Goal: Communication & Community: Share content

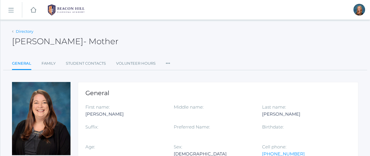
click at [18, 33] on link "Directory" at bounding box center [25, 31] width 18 height 5
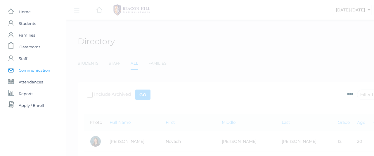
click at [28, 69] on span "Communication" at bounding box center [35, 70] width 32 height 12
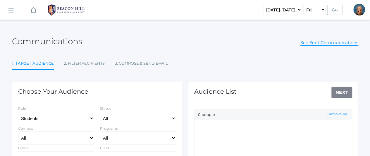
select select "Enrolled"
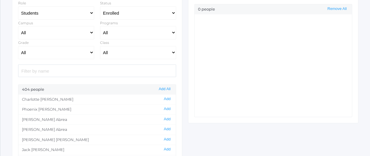
scroll to position [94, 0]
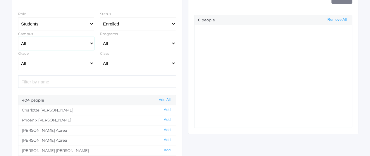
click at [89, 42] on select "All [GEOGRAPHIC_DATA]" at bounding box center [56, 43] width 76 height 13
select select "upper"
click at [18, 37] on select "All [GEOGRAPHIC_DATA]" at bounding box center [56, 43] width 76 height 13
click at [89, 64] on select "All Grammar - Kindergarten - 1st Grade - 2nd Grade - 3rd Grade - 4th Grade - 5t…" at bounding box center [56, 63] width 76 height 13
click at [18, 57] on select "All Grammar - Kindergarten - 1st Grade - 2nd Grade - 3rd Grade - 4th Grade - 5t…" at bounding box center [56, 63] width 76 height 13
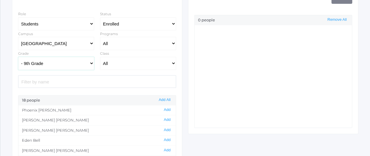
click at [81, 61] on select "All Grammar - Kindergarten - 1st Grade - 2nd Grade - 3rd Grade - 4th Grade - 5t…" at bounding box center [56, 63] width 76 height 13
select select "Rhetoric"
click at [18, 57] on select "All Grammar - Kindergarten - 1st Grade - 2nd Grade - 3rd Grade - 4th Grade - 5t…" at bounding box center [56, 63] width 76 height 13
click at [167, 99] on button "Add All" at bounding box center [164, 99] width 15 height 5
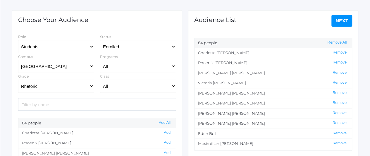
scroll to position [71, 0]
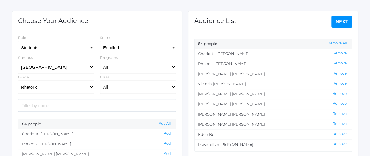
click at [340, 21] on link "Next" at bounding box center [341, 22] width 21 height 12
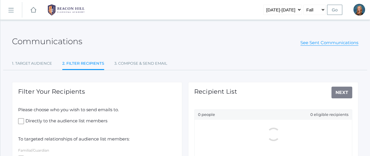
click at [163, 82] on div "Filter Your Recipients Please choose who you wish to send emails to. Directly t…" at bounding box center [97, 156] width 170 height 148
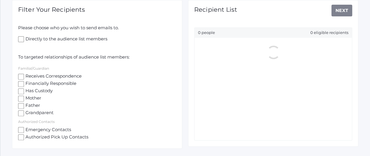
scroll to position [83, 0]
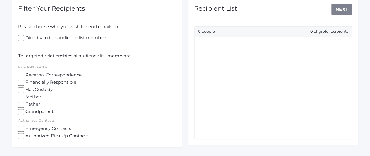
click at [20, 76] on input "Receives Correspondence" at bounding box center [21, 75] width 6 height 6
checkbox input "true"
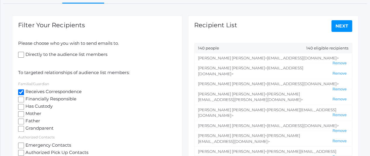
scroll to position [66, 0]
click at [345, 26] on link "Next" at bounding box center [341, 26] width 21 height 12
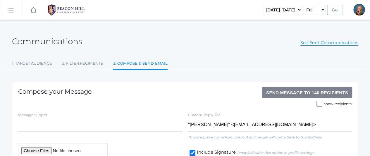
scroll to position [78, 0]
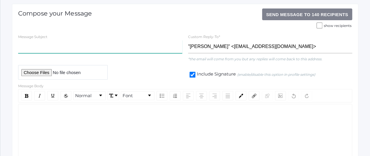
click at [63, 47] on input "text" at bounding box center [100, 46] width 164 height 13
type input "[PERSON_NAME] SoCal"
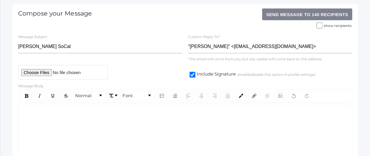
click at [41, 113] on div "rdw-editor" at bounding box center [185, 113] width 324 height 7
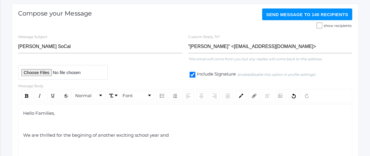
scroll to position [110, 0]
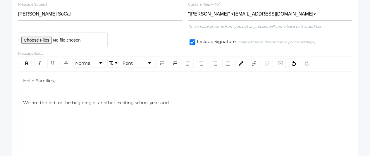
click at [82, 101] on span "We are thrilled for the begining of another exciting school year and" at bounding box center [96, 103] width 146 height 6
click at [175, 102] on div "We are thrilled for the beginning of another exciting school year and" at bounding box center [185, 102] width 324 height 7
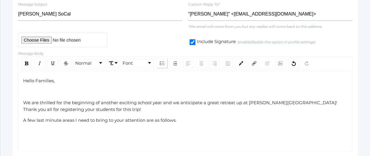
click at [160, 61] on img "rdw-list-control" at bounding box center [162, 63] width 5 height 4
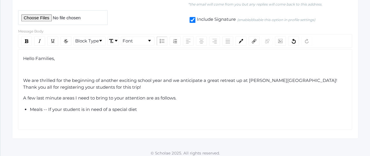
scroll to position [134, 0]
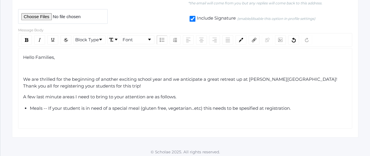
click at [142, 106] on span "Meals -- If your student is in need of a special meal (gluten free, vegetarian.…" at bounding box center [160, 108] width 261 height 6
click at [163, 107] on span "Meals -- If your student is in need of a special meal such as dariy free, glute…" at bounding box center [179, 108] width 299 height 6
click at [244, 108] on span "Meals -- If your student is in need of a special meal such as dairy free, glute…" at bounding box center [179, 108] width 298 height 6
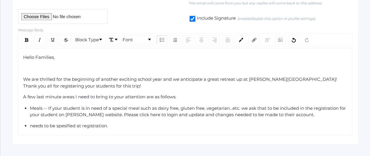
click at [112, 125] on div "needs to be spesified at registration." at bounding box center [189, 125] width 318 height 7
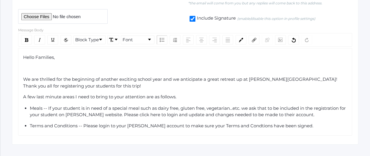
click at [237, 124] on span "Terms and Conditions -- Please login to your [PERSON_NAME] account to make sure…" at bounding box center [171, 126] width 283 height 6
click at [243, 126] on span "Terms and Conditions -- Please login to your [PERSON_NAME] account to make sure…" at bounding box center [171, 126] width 283 height 6
click at [294, 124] on div "Terms and Conditions -- Please login to your [PERSON_NAME] account to make sure…" at bounding box center [189, 125] width 318 height 7
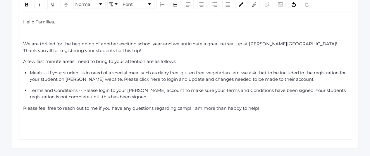
scroll to position [169, 0]
click at [262, 108] on div "Please feel free to reach out to me if you have any questions regarding camp! I…" at bounding box center [185, 108] width 324 height 7
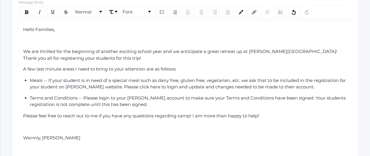
scroll to position [161, 0]
click at [63, 40] on div "rdw-editor" at bounding box center [185, 41] width 324 height 7
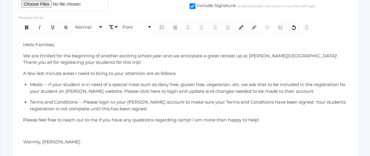
scroll to position [146, 0]
click at [280, 28] on div "rdw-image-control" at bounding box center [280, 27] width 11 height 9
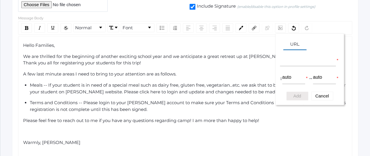
click at [0, 66] on div "icons/ui/navigation/hamburger Created with Sketch. icons/ui/navigation/home Cre…" at bounding box center [185, 29] width 370 height 350
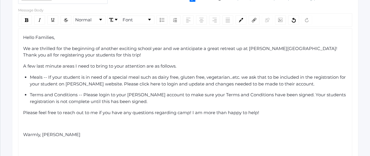
scroll to position [154, 0]
click at [278, 18] on img "rdw-image-control" at bounding box center [280, 20] width 4 height 4
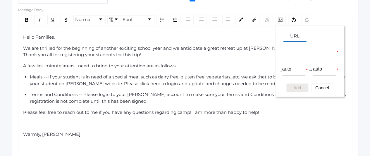
click at [243, 66] on div "A few last minute areas I need to bring to your attention are as follows." at bounding box center [185, 66] width 324 height 7
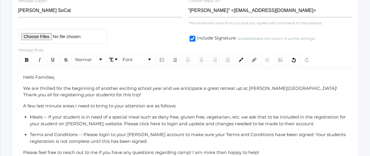
scroll to position [114, 0]
click at [220, 77] on div "Hello Families," at bounding box center [185, 77] width 324 height 7
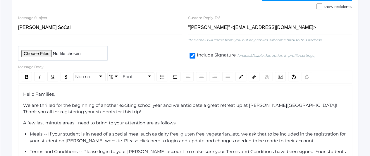
scroll to position [97, 0]
click at [36, 54] on input "file" at bounding box center [62, 53] width 89 height 14
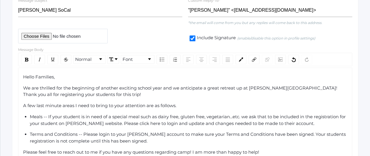
scroll to position [113, 0]
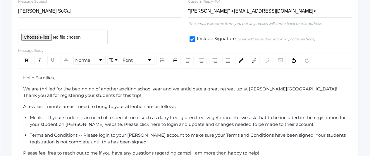
click at [84, 36] on input "file" at bounding box center [62, 37] width 89 height 14
type input "C:\fakepath\Screenshot [DATE] 154408.png"
click at [127, 101] on div "Hello Families, We are thrilled for the beginning of another exciting school ye…" at bounding box center [185, 138] width 324 height 126
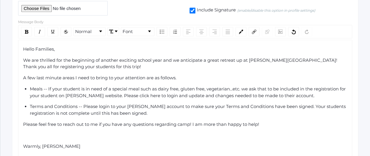
scroll to position [161, 0]
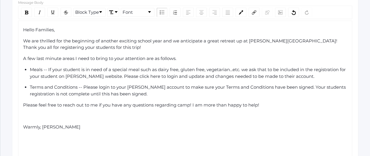
click at [175, 57] on span "A few last minute areas I need to bring to your attention are as follows." at bounding box center [99, 59] width 153 height 6
click at [29, 67] on ul "Meals -- If your student is in need of a special meal such as dairy free, glute…" at bounding box center [185, 81] width 324 height 31
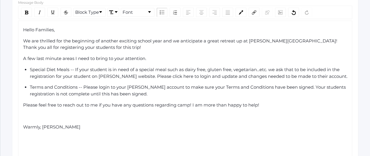
click at [70, 68] on span "Special Diet Meals -- If your student is in need of a special meal such as dair…" at bounding box center [188, 73] width 317 height 12
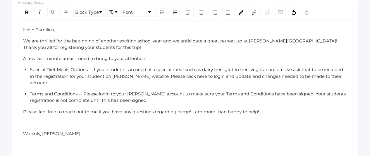
click at [181, 75] on span "Special Diet Meals Options-- If your student is in need of a special meal such …" at bounding box center [187, 76] width 314 height 19
click at [252, 12] on img "rdw-link-control" at bounding box center [254, 12] width 4 height 4
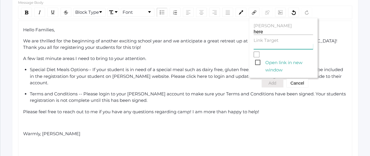
click at [261, 45] on input "Link Target" at bounding box center [282, 47] width 59 height 6
paste input "[URL][PERSON_NAME][DOMAIN_NAME]"
click at [256, 62] on span "Open link in new window" at bounding box center [284, 62] width 58 height 7
type input "[URL][PERSON_NAME][DOMAIN_NAME]"
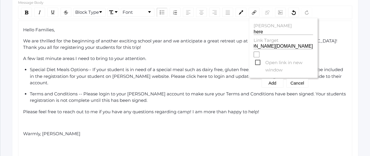
click at [256, 57] on input "Open link in new window" at bounding box center [256, 54] width 6 height 6
checkbox input "true"
click at [271, 85] on button "Add" at bounding box center [272, 83] width 22 height 9
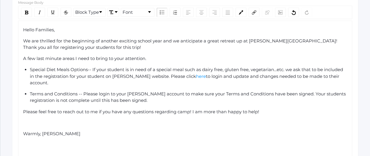
click at [134, 91] on span "Terms and Conditions -- Please login to your [PERSON_NAME] account to make sure…" at bounding box center [188, 97] width 317 height 12
click at [252, 12] on img "rdw-link-control" at bounding box center [254, 12] width 4 height 4
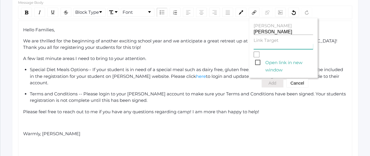
click at [257, 46] on input "Link Target" at bounding box center [282, 47] width 59 height 6
paste input "[URL][PERSON_NAME][DOMAIN_NAME]"
click at [255, 63] on span "Open link in new window" at bounding box center [284, 62] width 58 height 7
type input "[URL][PERSON_NAME][DOMAIN_NAME]"
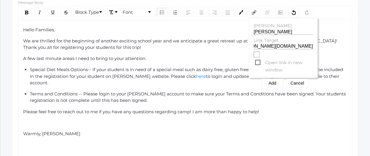
click at [255, 57] on input "Open link in new window" at bounding box center [256, 54] width 6 height 6
checkbox input "true"
click at [270, 84] on button "Add" at bounding box center [272, 83] width 22 height 9
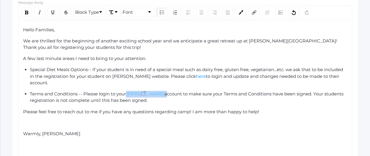
drag, startPoint x: 143, startPoint y: 86, endPoint x: 129, endPoint y: 84, distance: 14.8
click at [129, 91] on div "Terms and Conditions -- Please login to your [PERSON_NAME] account to make sure…" at bounding box center [189, 97] width 318 height 13
click at [27, 12] on img "rdw-inline-control" at bounding box center [27, 13] width 4 height 4
drag, startPoint x: 187, startPoint y: 74, endPoint x: 176, endPoint y: 74, distance: 10.8
click at [176, 74] on div "Special Diet Meals Options-- If your student is in need of a special meal such …" at bounding box center [189, 76] width 318 height 20
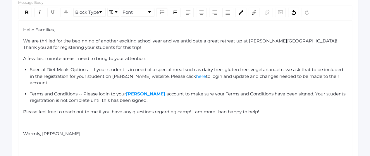
click at [202, 91] on div "Terms and Conditions -- Please login to your [PERSON_NAME] account to make sure…" at bounding box center [189, 97] width 318 height 13
drag, startPoint x: 189, startPoint y: 75, endPoint x: 175, endPoint y: 75, distance: 13.5
click at [175, 75] on div "Special Diet Meals Options-- If your student is in need of a special meal such …" at bounding box center [189, 76] width 318 height 20
click at [27, 11] on img "rdw-inline-control" at bounding box center [27, 13] width 4 height 4
click at [109, 100] on div "Hello Families, We are thrilled for the beginning of another exciting school ye…" at bounding box center [185, 93] width 324 height 132
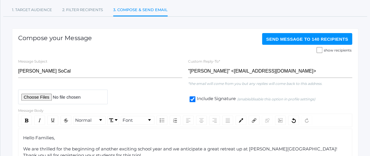
scroll to position [67, 0]
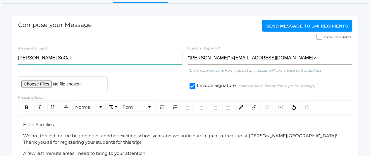
click at [70, 59] on input "[PERSON_NAME] SoCal" at bounding box center [100, 57] width 164 height 13
click at [285, 27] on span "Send Message to 140 recipients" at bounding box center [307, 25] width 82 height 5
